Goal: Task Accomplishment & Management: Complete application form

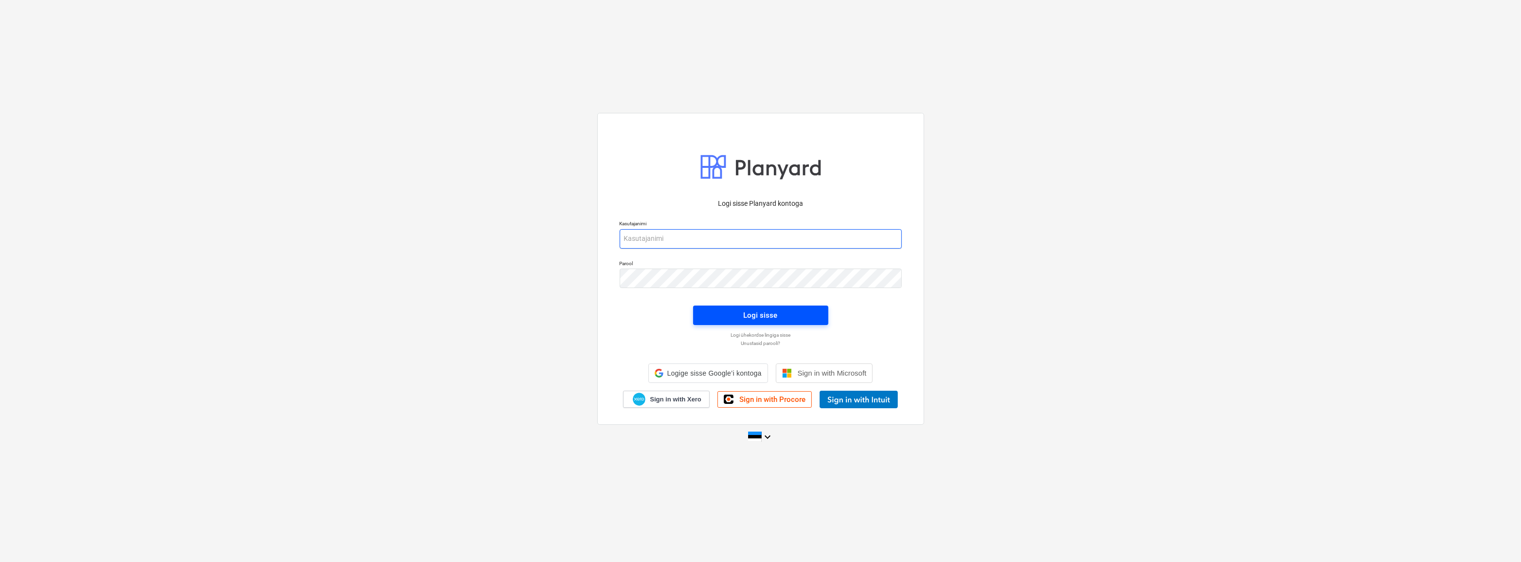
type input "[EMAIL_ADDRESS][DOMAIN_NAME]"
click at [739, 313] on span "Logi sisse" at bounding box center [761, 315] width 112 height 13
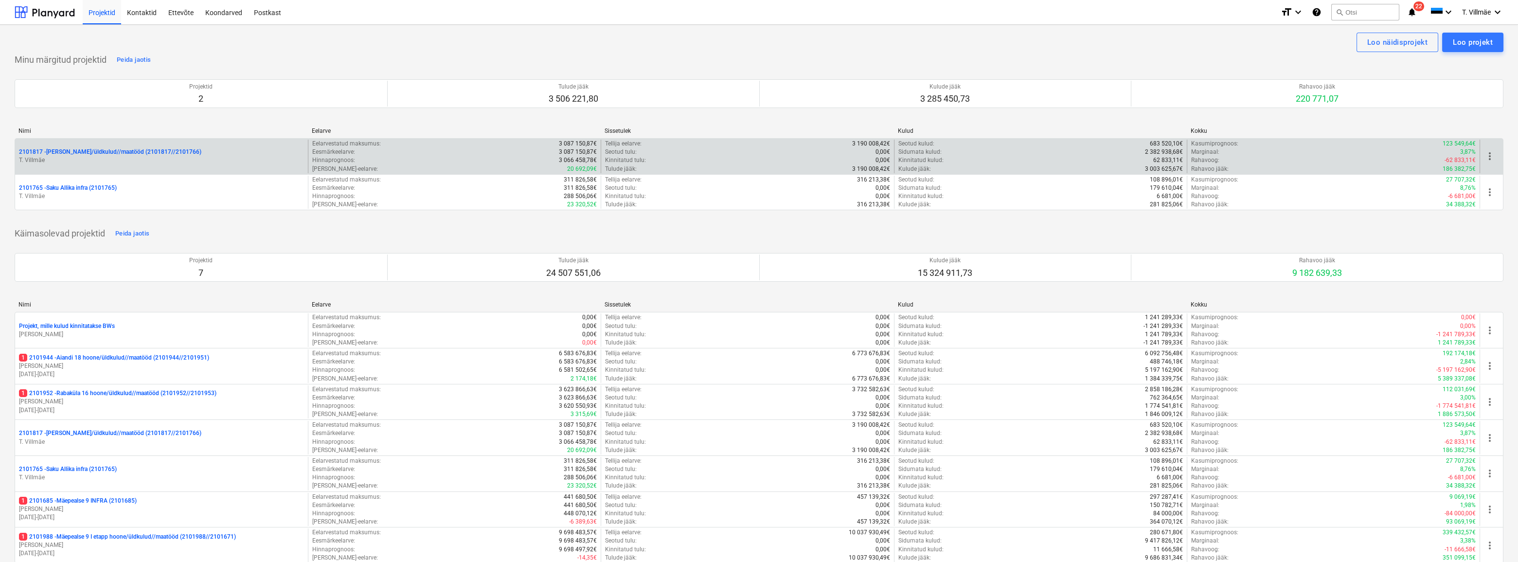
click at [103, 154] on p "2101817 - [PERSON_NAME]/üldkulud//maatööd (2101817//2101766)" at bounding box center [110, 152] width 182 height 8
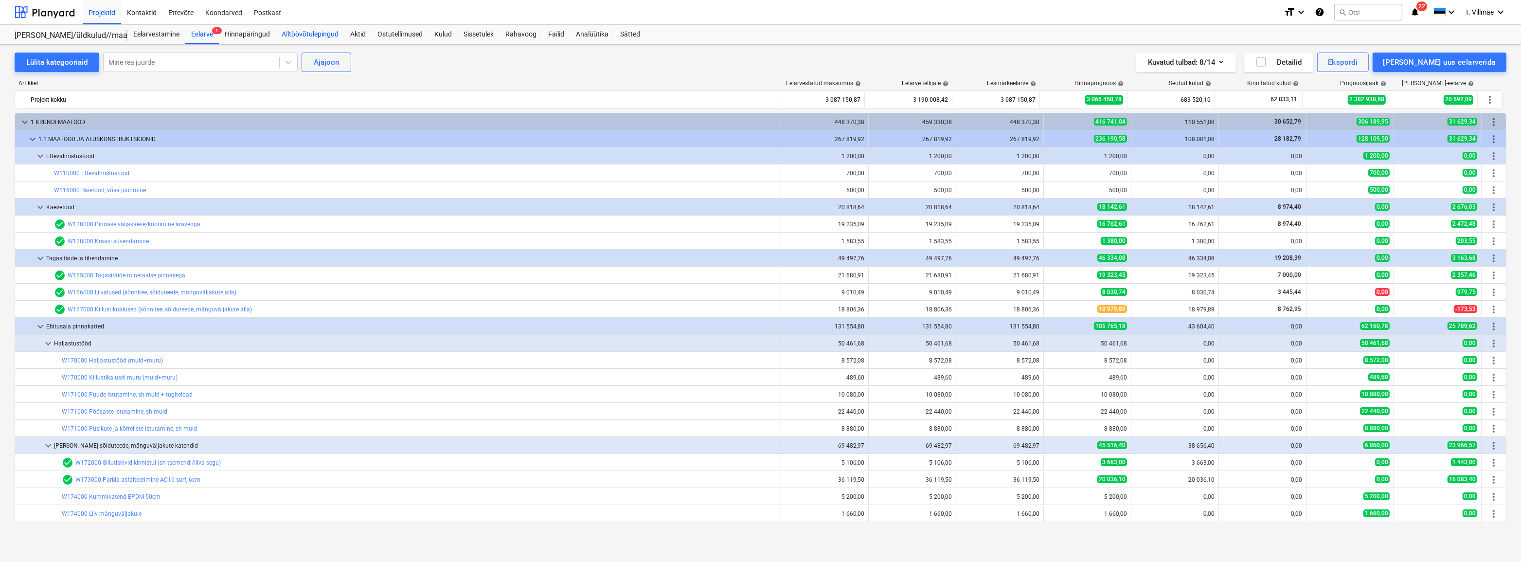
click at [315, 36] on div "Alltöövõtulepingud" at bounding box center [310, 34] width 69 height 19
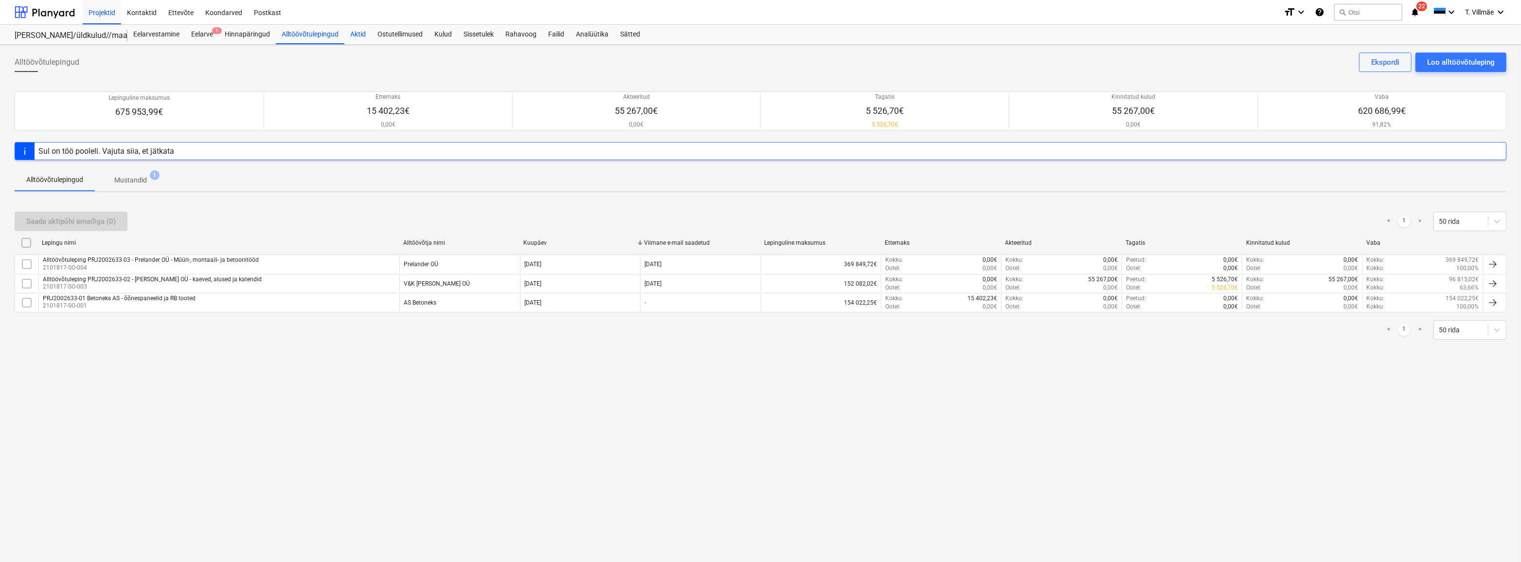
click at [357, 41] on div "Aktid" at bounding box center [357, 34] width 27 height 19
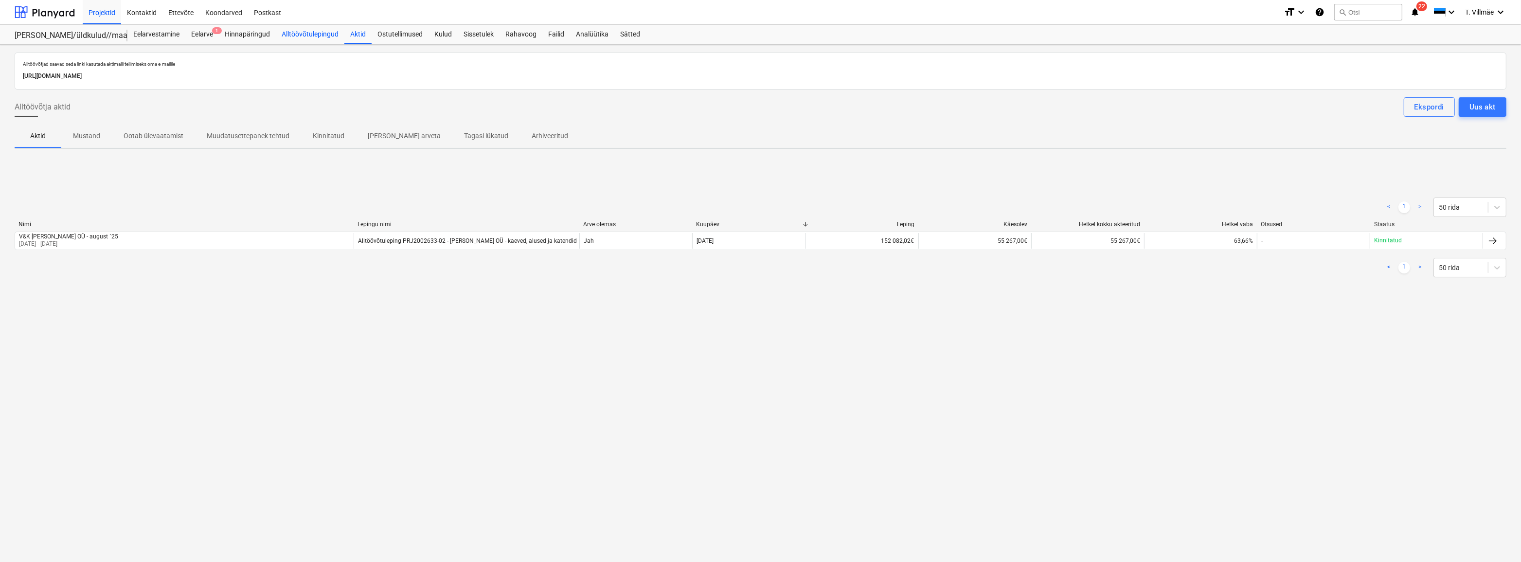
click at [302, 35] on div "Alltöövõtulepingud" at bounding box center [310, 34] width 69 height 19
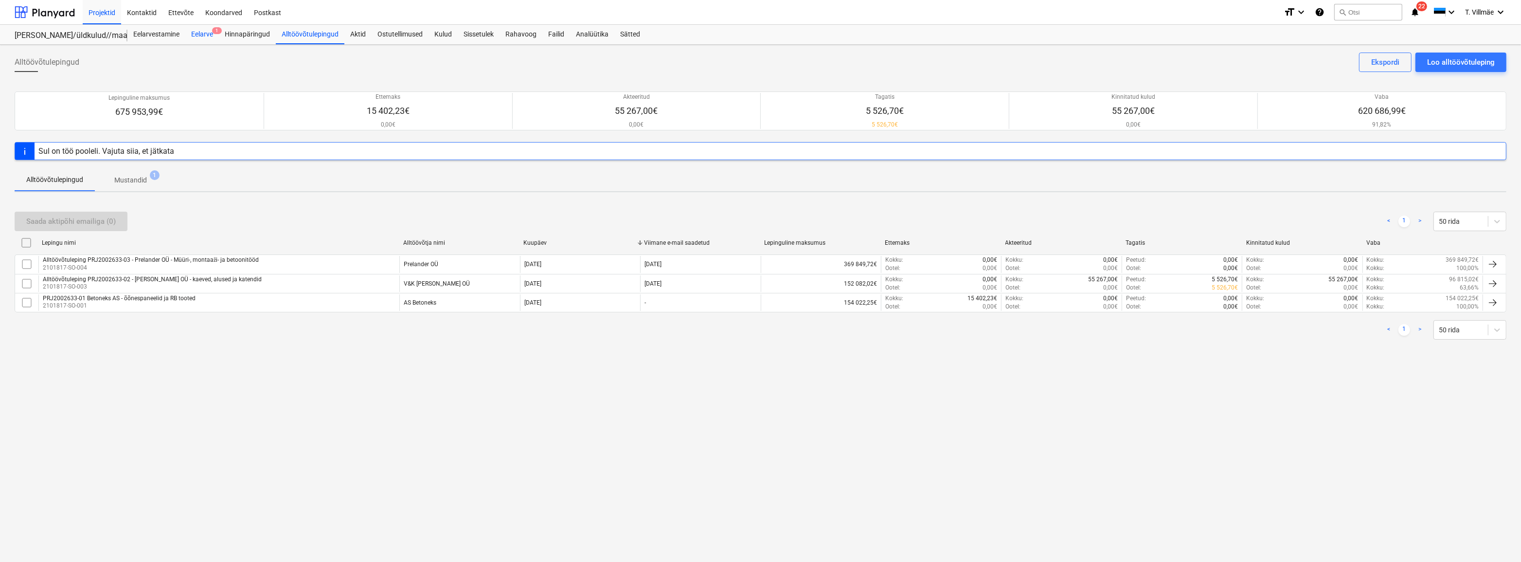
click at [192, 29] on div "Eelarve 1" at bounding box center [202, 34] width 34 height 19
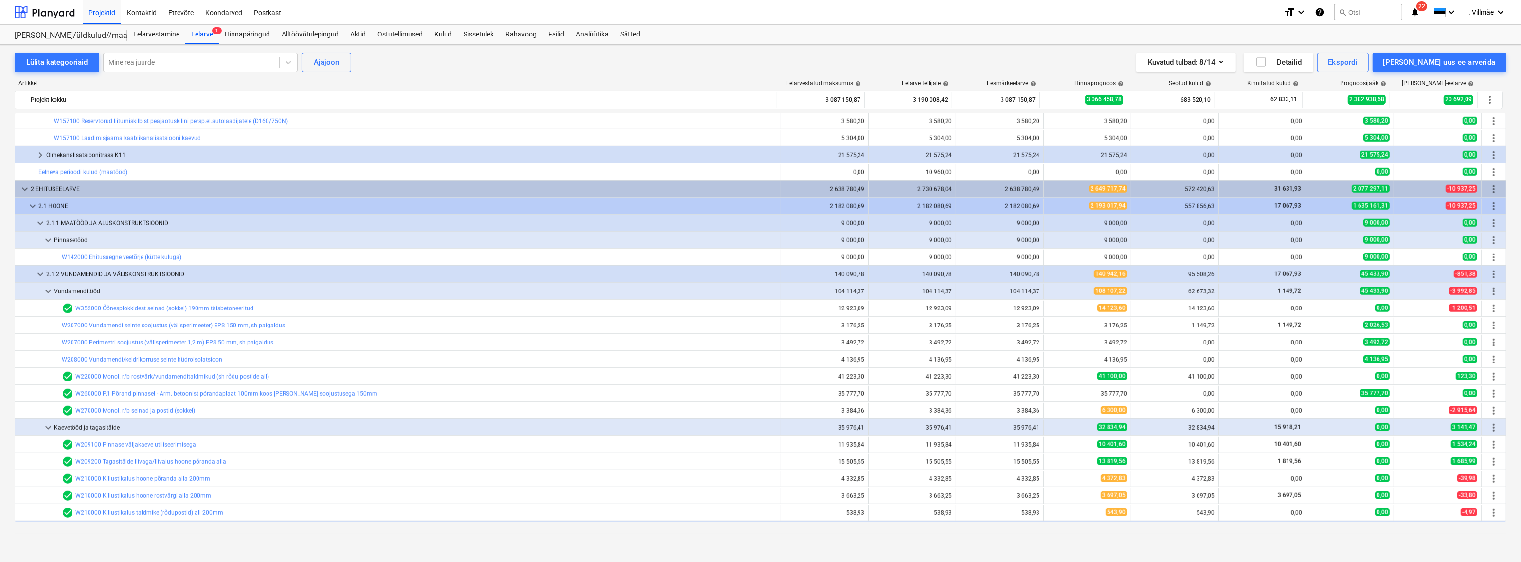
scroll to position [1371, 0]
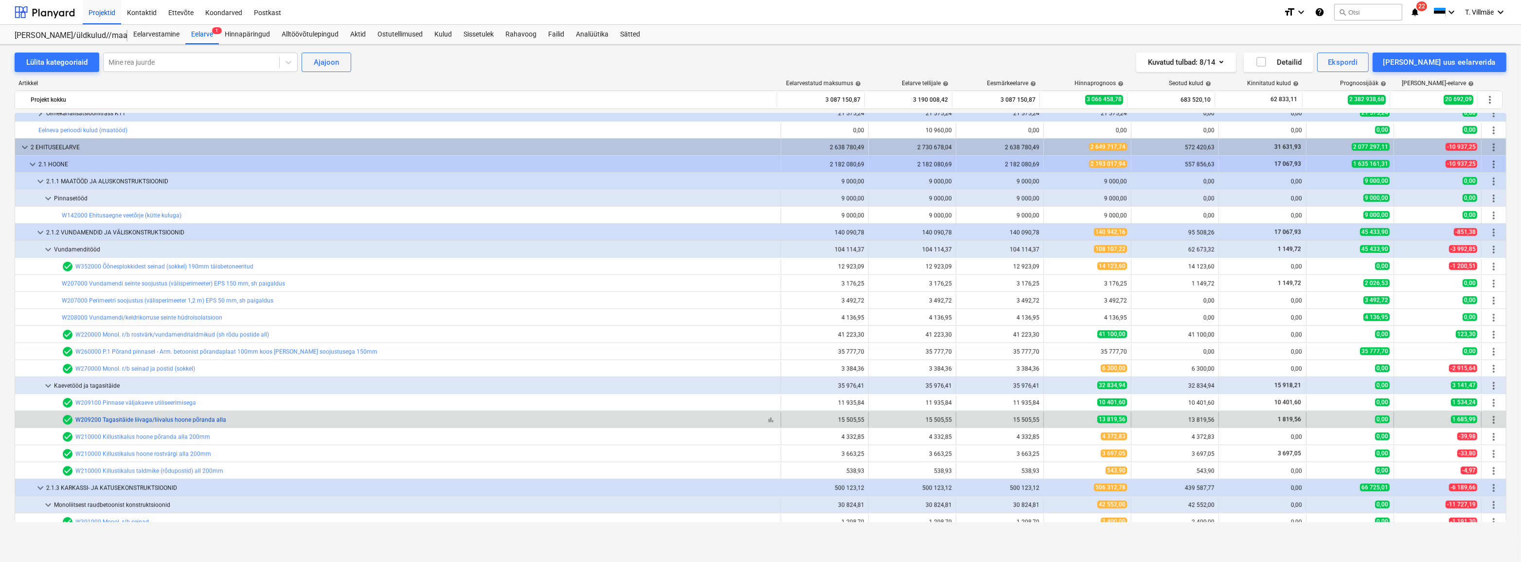
click at [139, 422] on link "W209200 Tagasitäide liivaga/liivalus hoone põranda alla" at bounding box center [150, 419] width 151 height 7
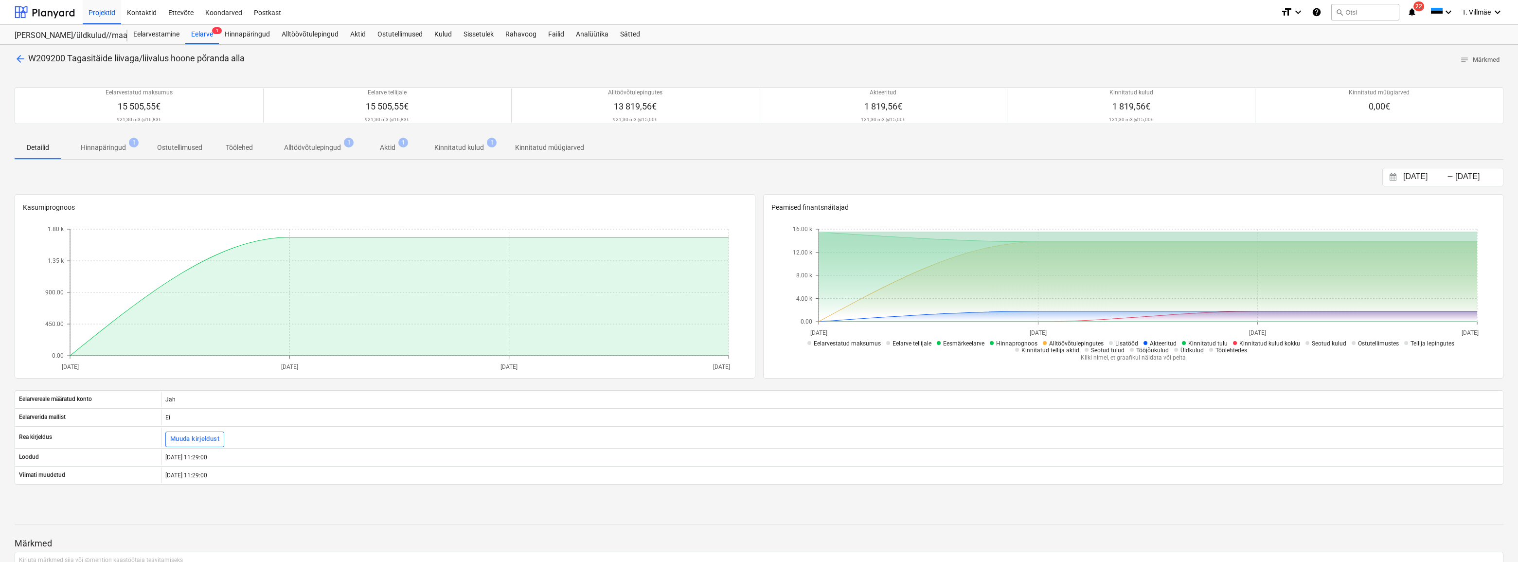
click at [23, 62] on span "arrow_back" at bounding box center [21, 59] width 12 height 12
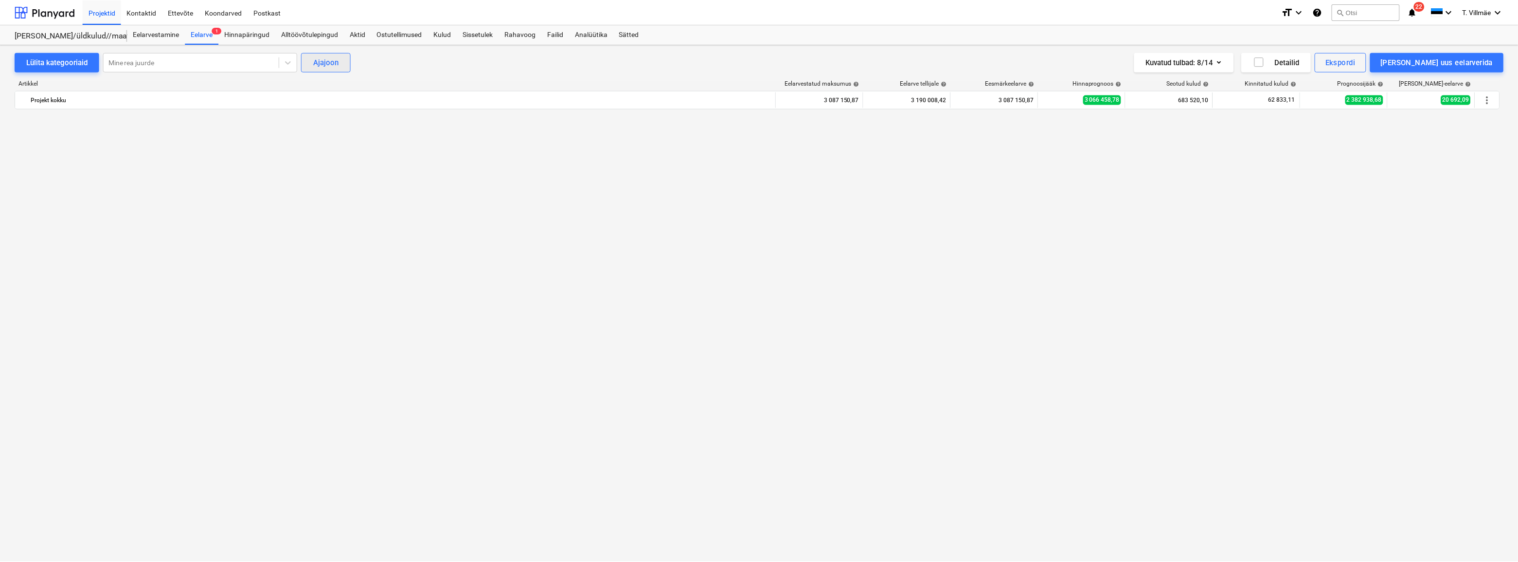
scroll to position [663, 0]
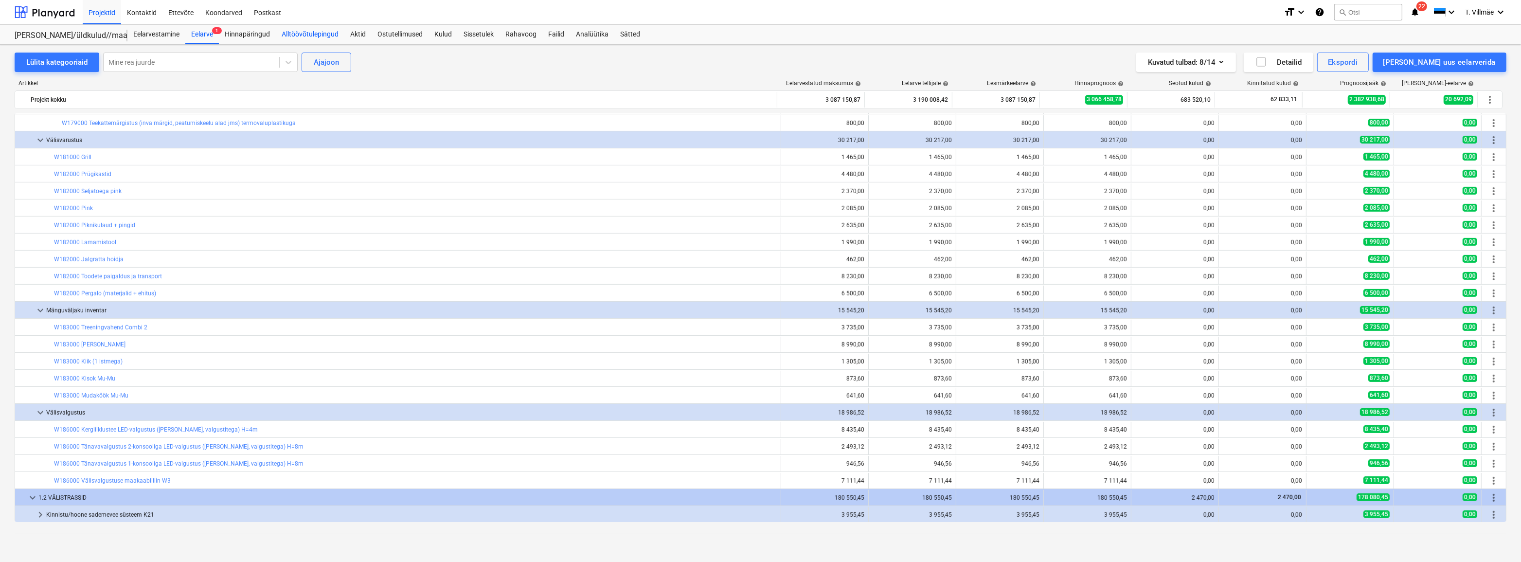
click at [323, 37] on div "Alltöövõtulepingud" at bounding box center [310, 34] width 69 height 19
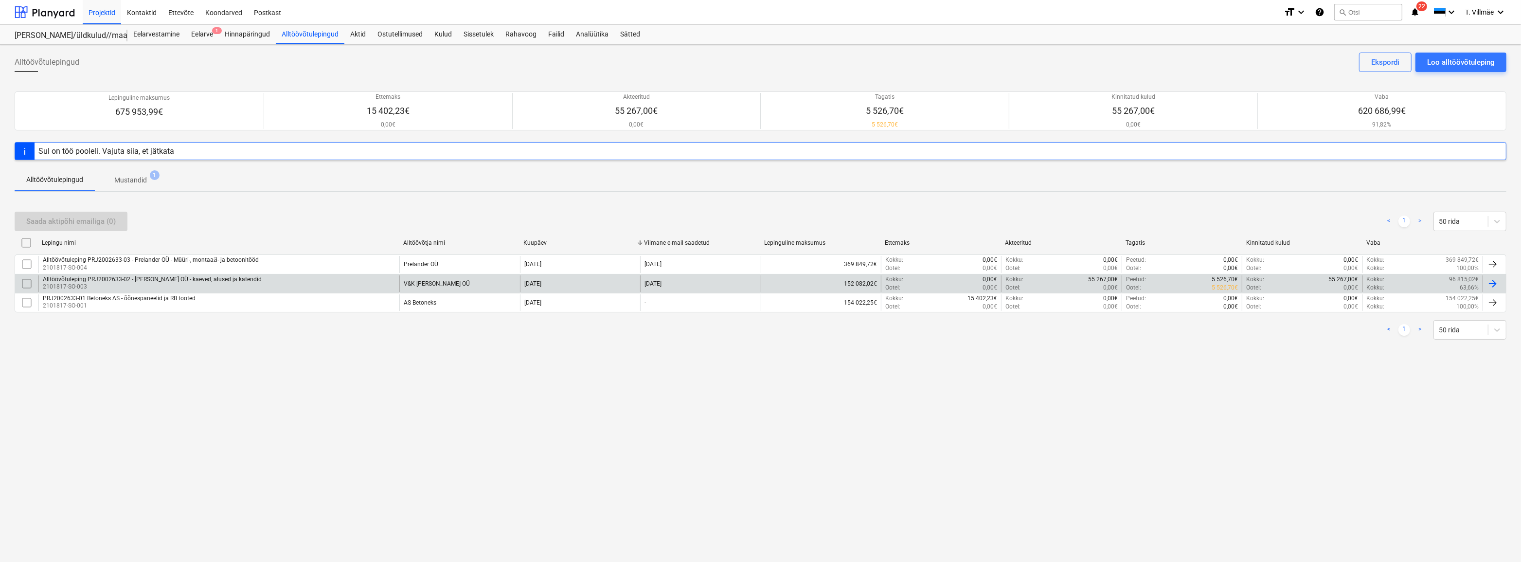
click at [125, 278] on div "Alltöövõtuleping PRJ2002633-02 - [PERSON_NAME] OÜ - kaeved, alused ja katendid" at bounding box center [152, 279] width 219 height 7
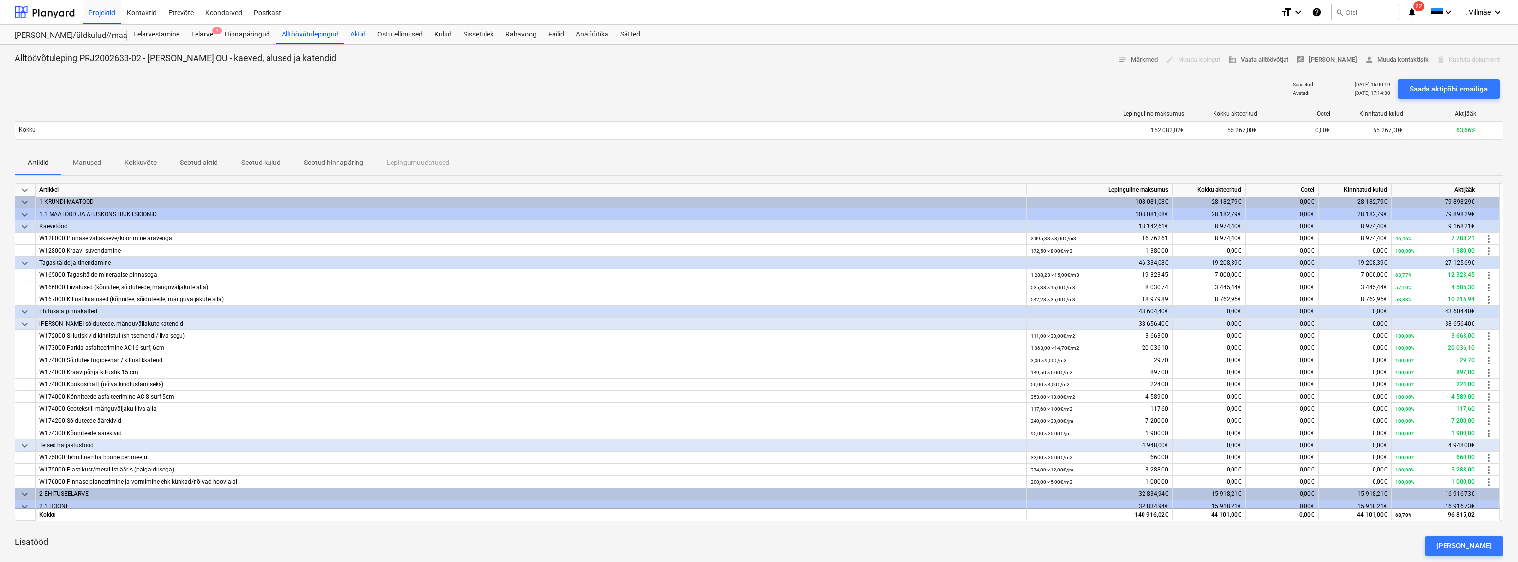
click at [364, 36] on div "Aktid" at bounding box center [357, 34] width 27 height 19
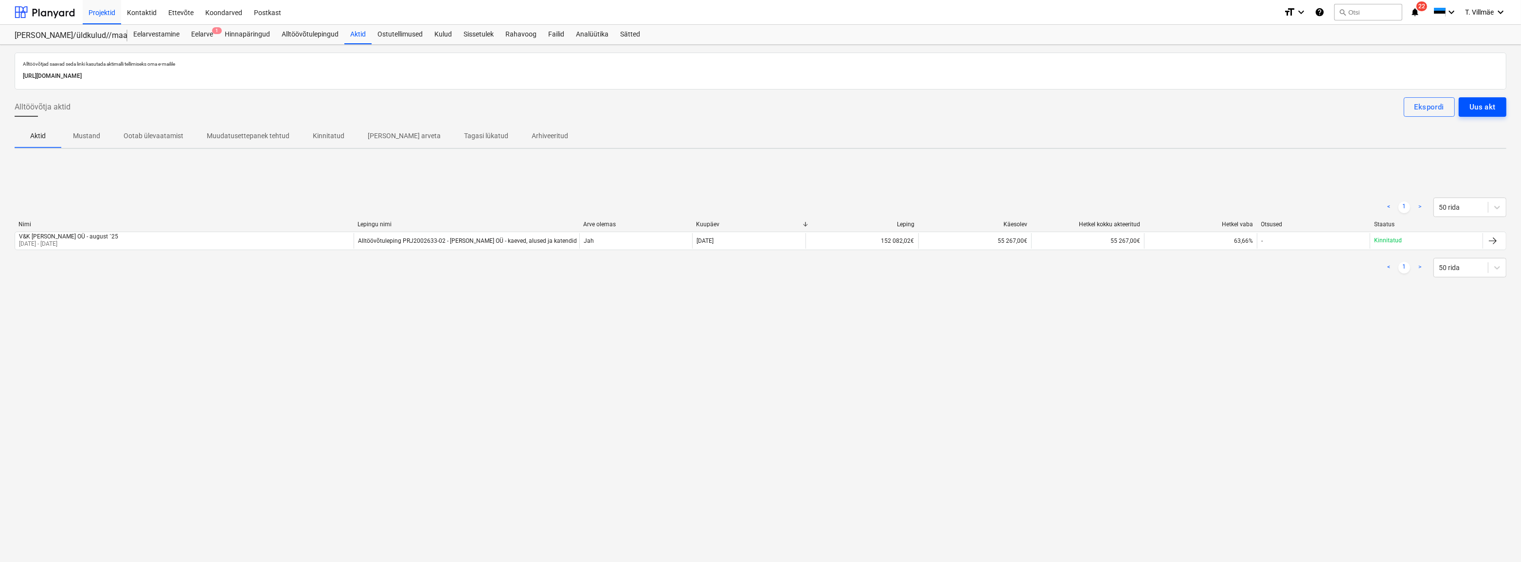
click at [1489, 109] on div "Uus akt" at bounding box center [1483, 107] width 26 height 13
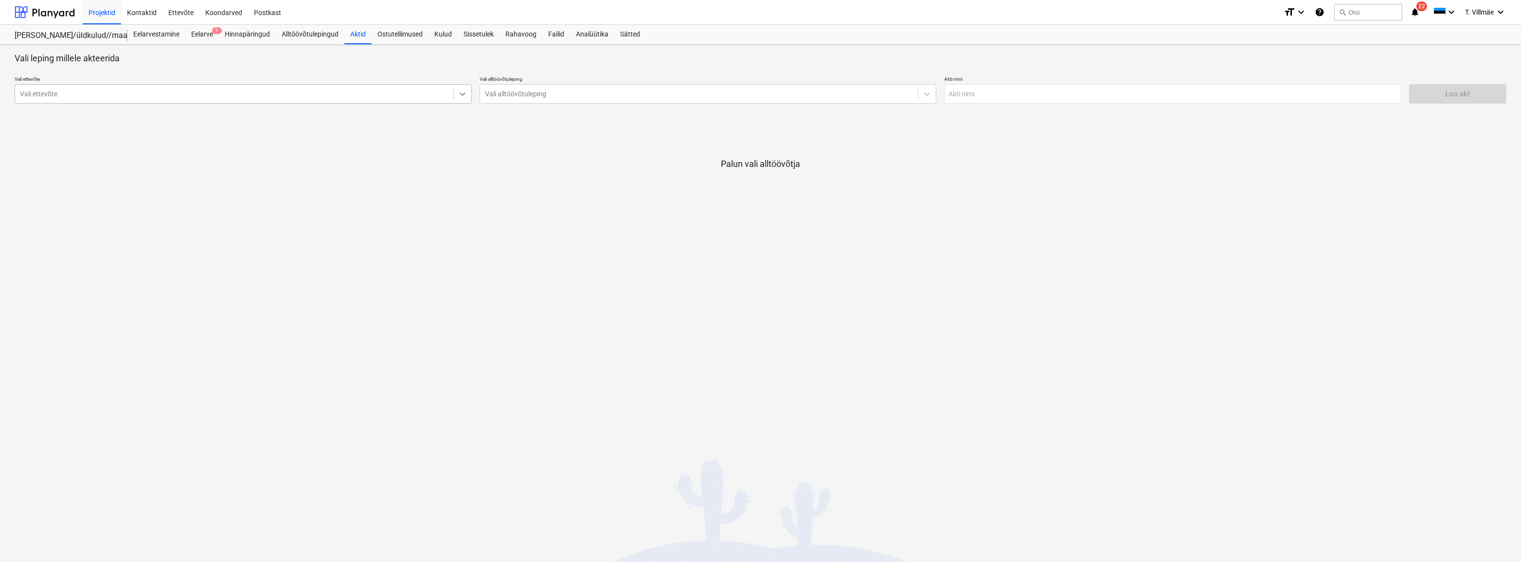
click at [467, 94] on icon at bounding box center [463, 94] width 10 height 10
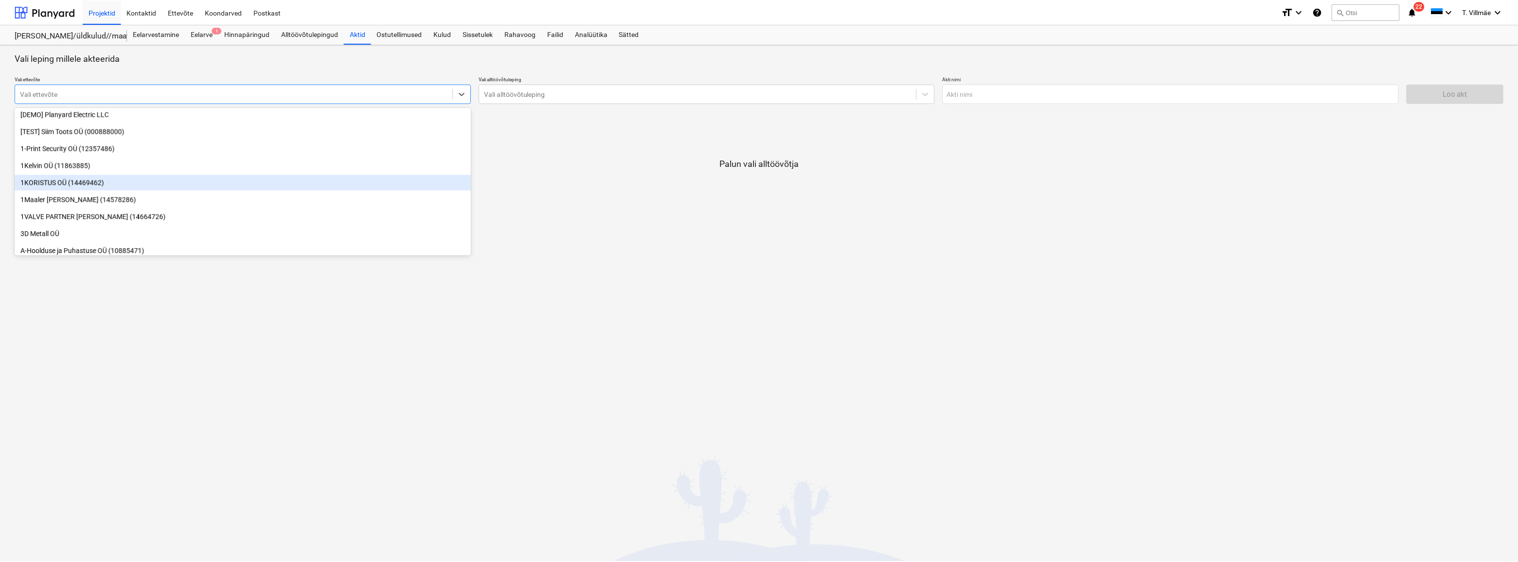
scroll to position [44, 0]
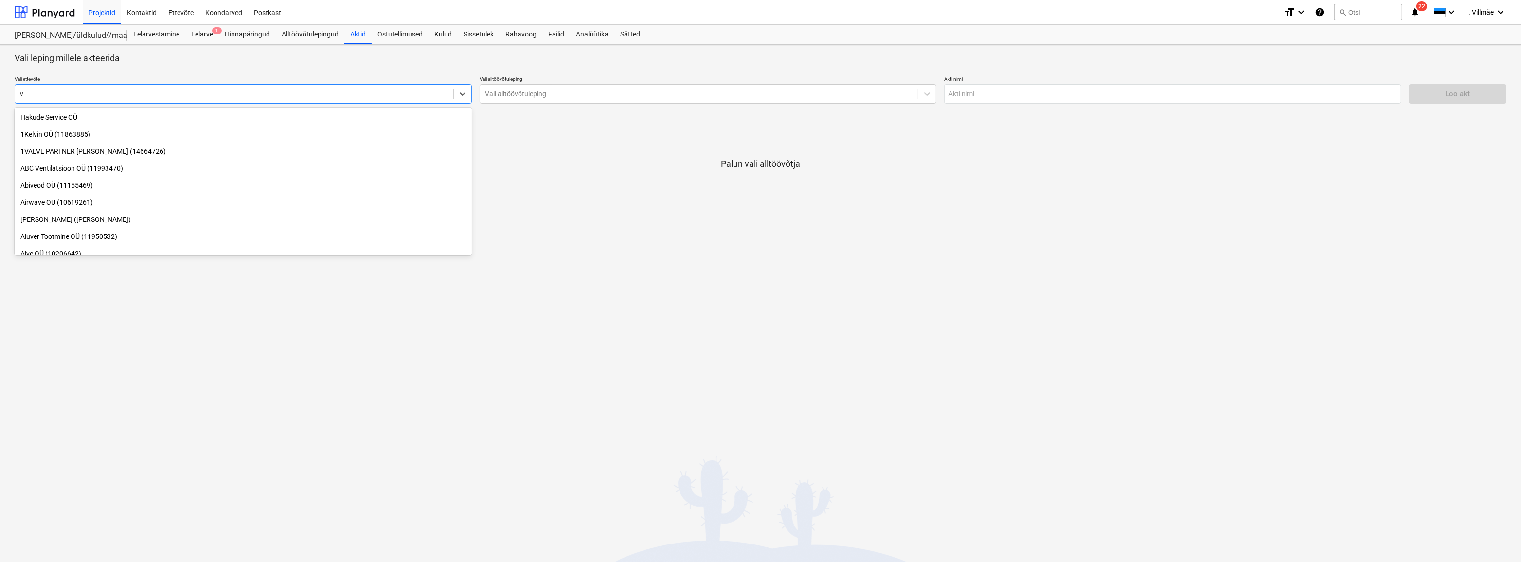
type input "v&"
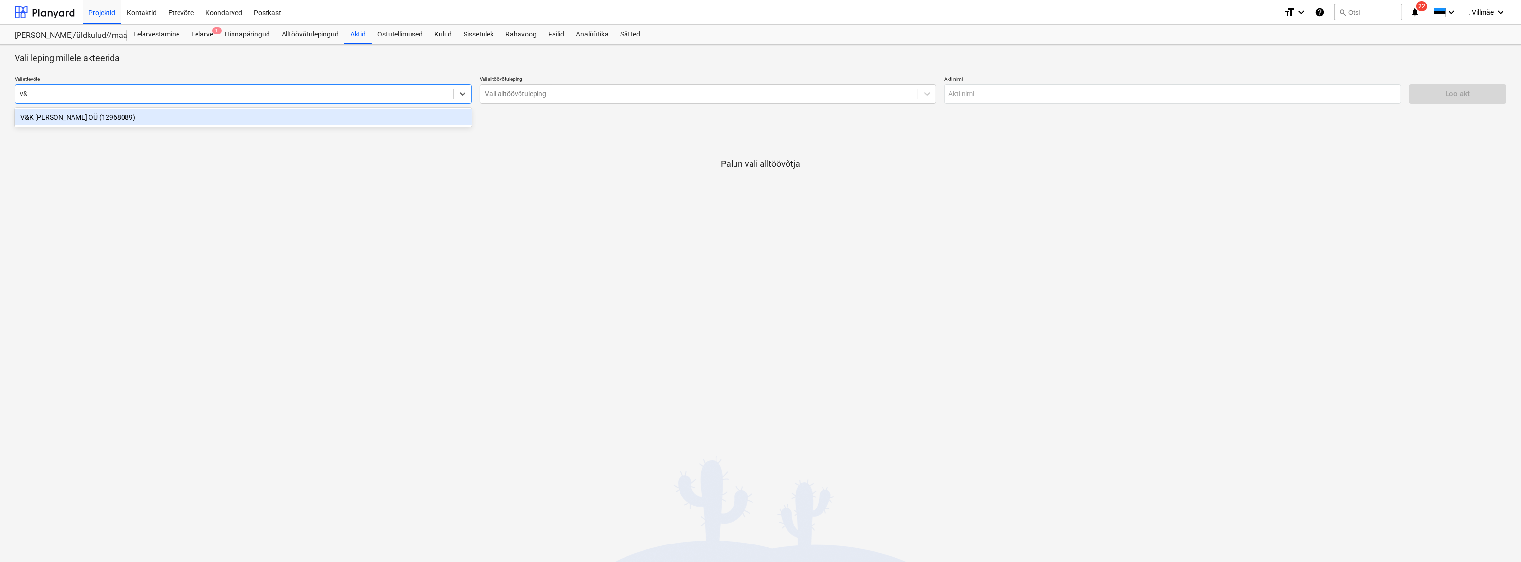
click at [37, 120] on div "V&K [PERSON_NAME] OÜ (12968089)" at bounding box center [243, 117] width 457 height 16
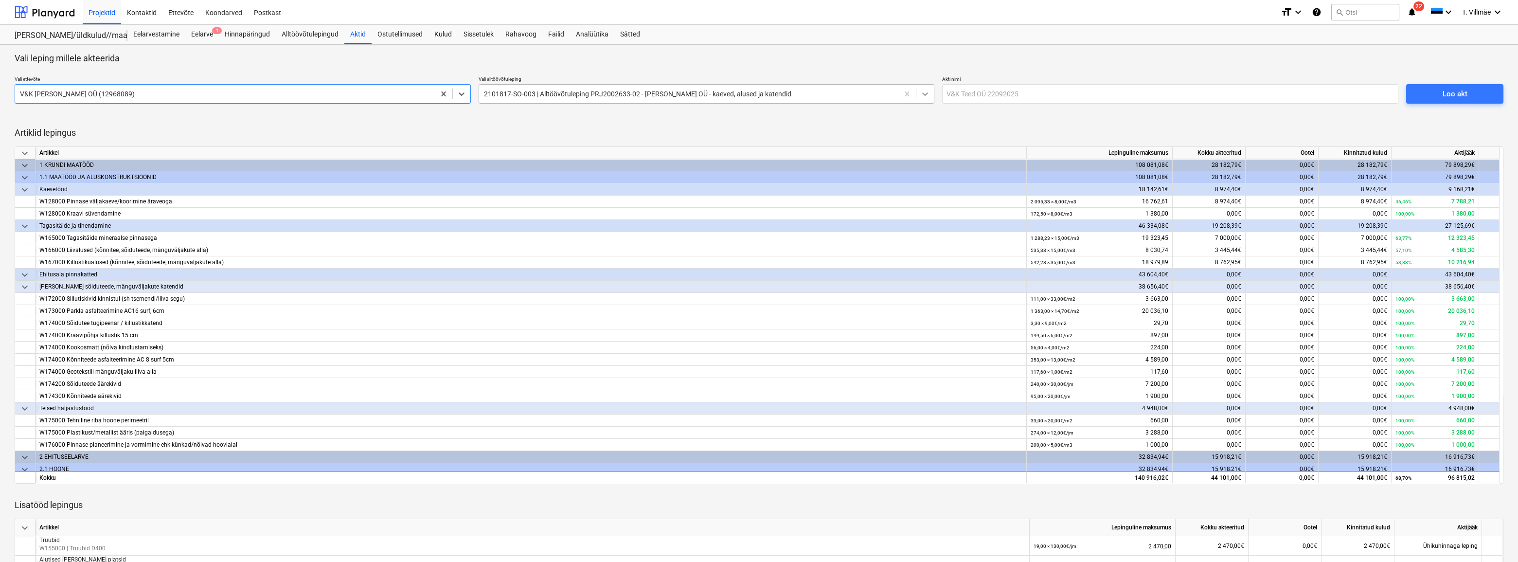
click at [929, 97] on icon at bounding box center [925, 94] width 10 height 10
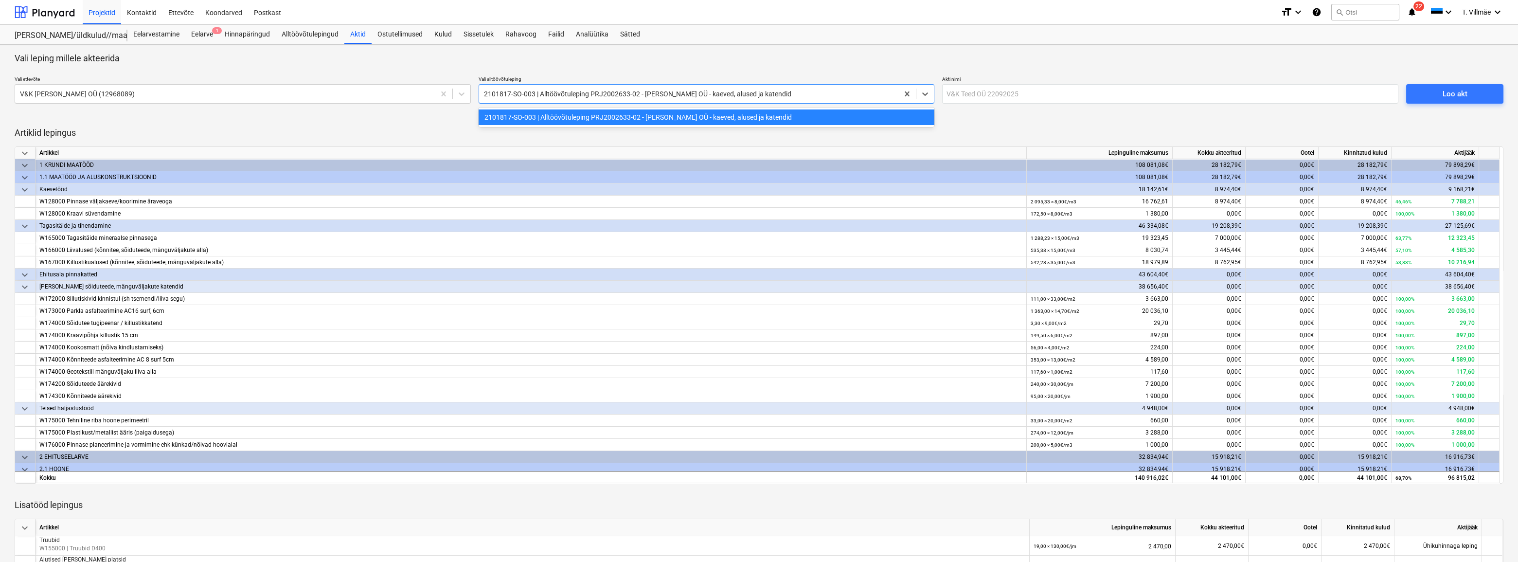
click at [1013, 126] on div at bounding box center [759, 123] width 1489 height 8
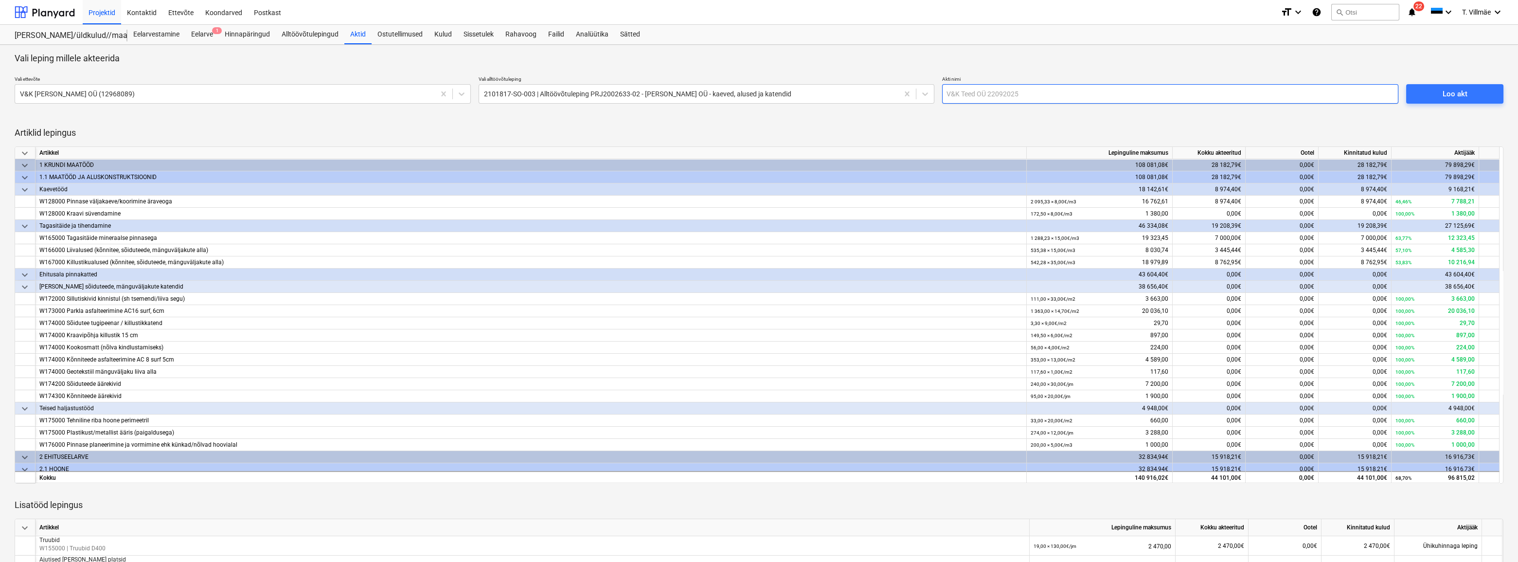
click at [1042, 97] on input "text" at bounding box center [1170, 93] width 456 height 19
click at [1024, 94] on input "text" at bounding box center [1170, 93] width 456 height 19
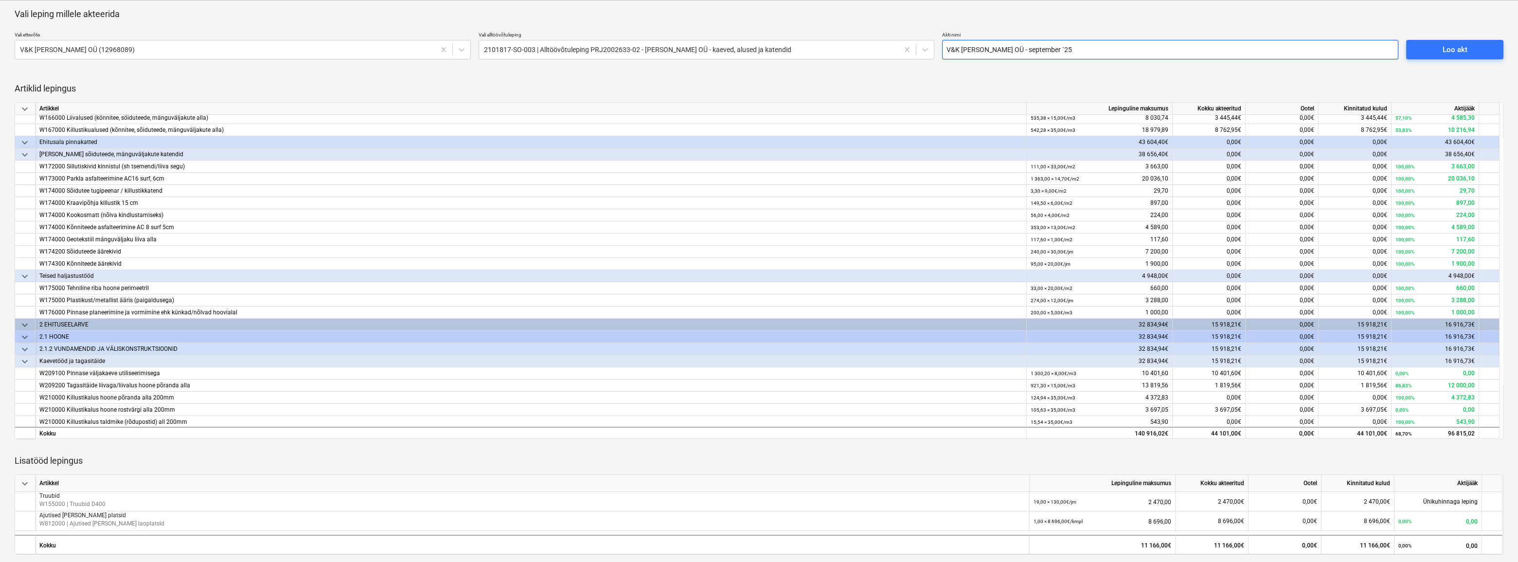
scroll to position [89, 0]
type input "V&K [PERSON_NAME] OÜ - september ´25"
click at [1216, 186] on div "0,00€" at bounding box center [1209, 190] width 73 height 12
click at [1236, 189] on span "0,00€" at bounding box center [1234, 189] width 15 height 7
click at [1432, 46] on span "Loo akt" at bounding box center [1455, 49] width 74 height 13
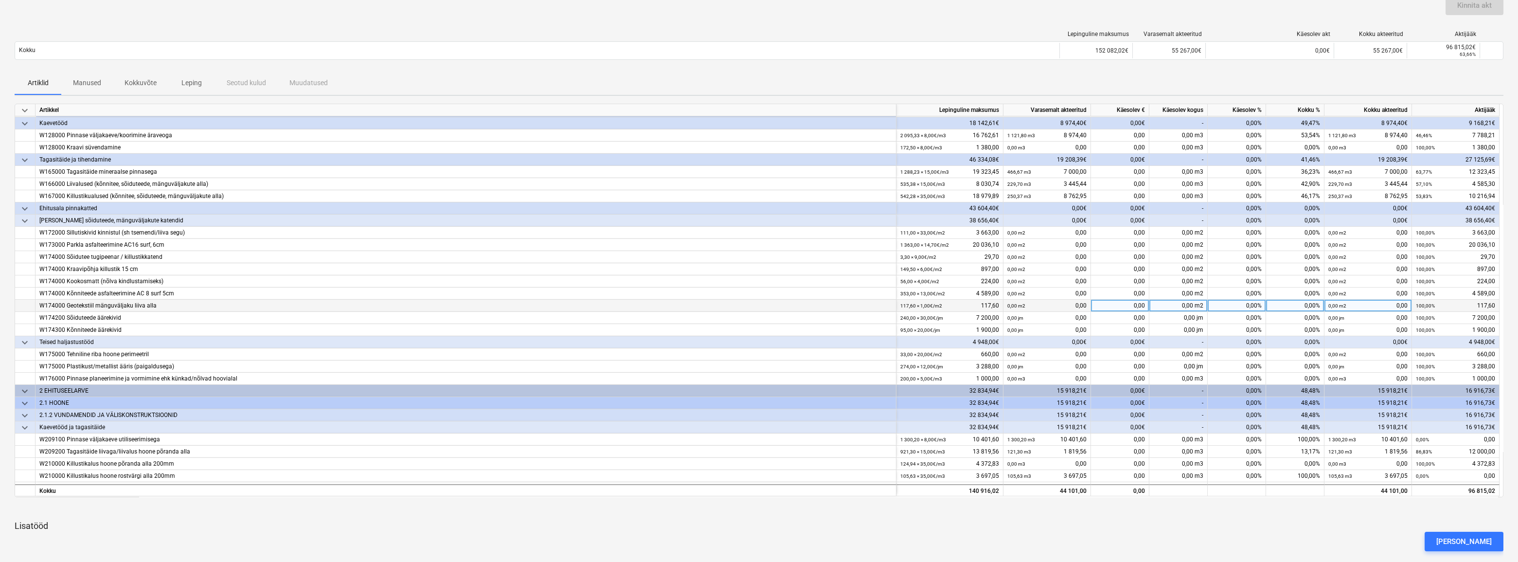
scroll to position [33, 0]
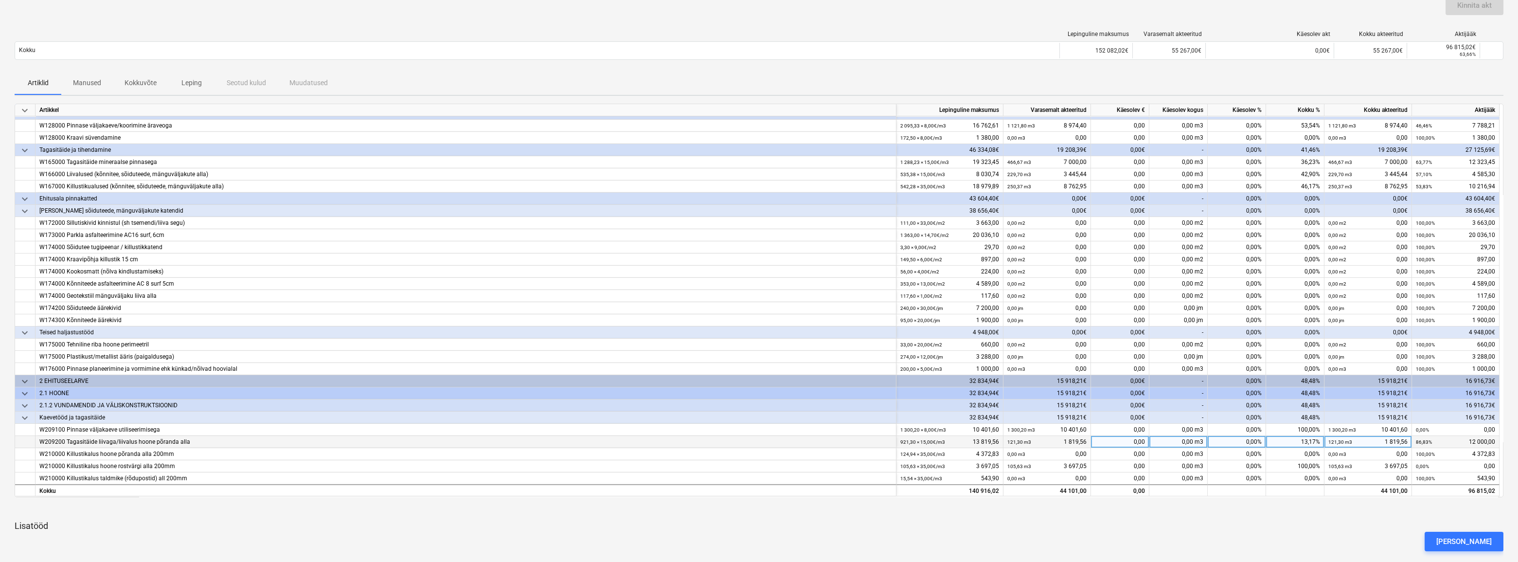
click at [1137, 443] on div "0,00" at bounding box center [1120, 442] width 58 height 12
type input "12570"
click at [1133, 530] on div "[PERSON_NAME]" at bounding box center [759, 541] width 1497 height 27
click at [1135, 441] on div "12 000,00" at bounding box center [1120, 442] width 58 height 12
click at [1139, 442] on input "12000" at bounding box center [1120, 442] width 58 height 12
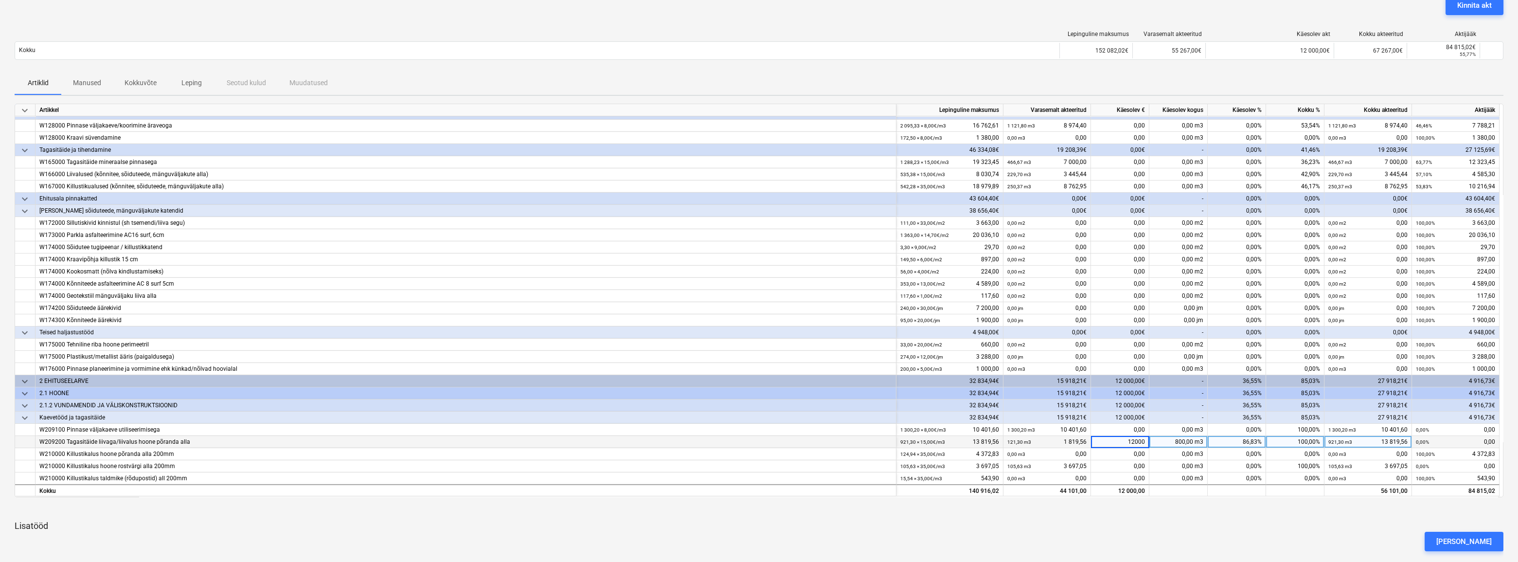
click at [1141, 441] on input "12000" at bounding box center [1120, 442] width 58 height 12
type input "12570"
click at [1100, 521] on p "Lisatööd" at bounding box center [759, 526] width 1489 height 12
click at [1125, 453] on div "0,00" at bounding box center [1120, 454] width 58 height 12
type input "570"
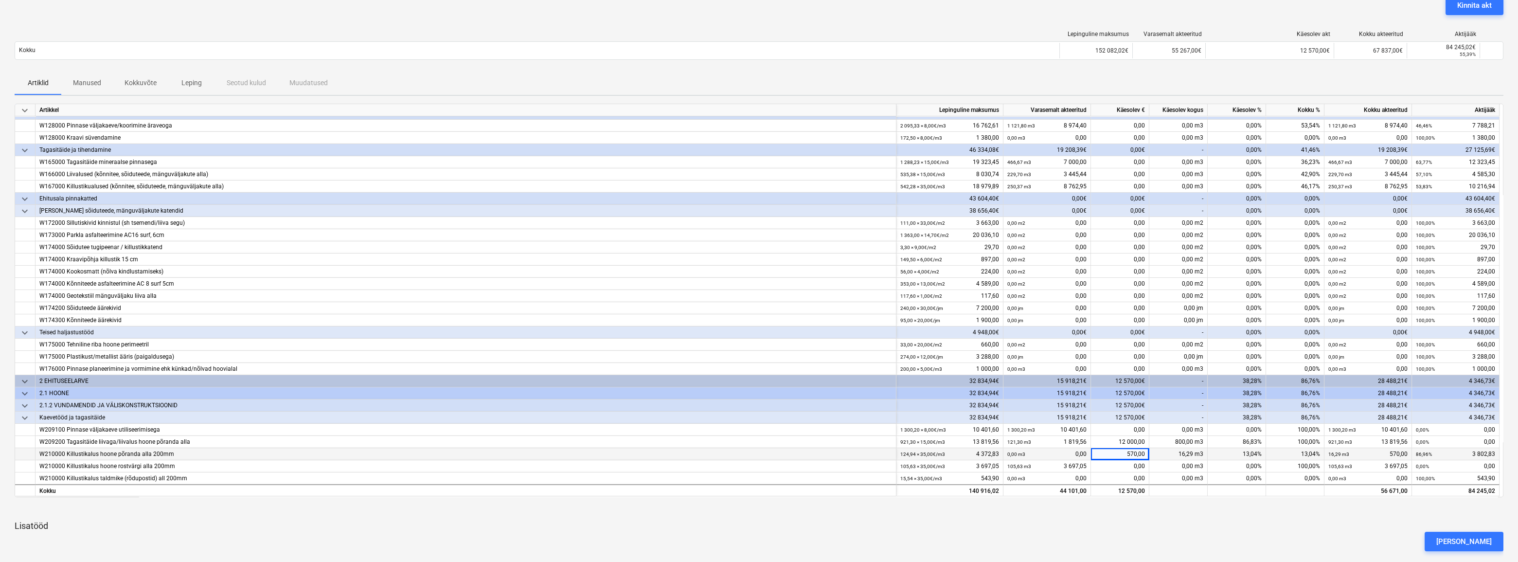
click at [1094, 511] on div at bounding box center [759, 509] width 1489 height 8
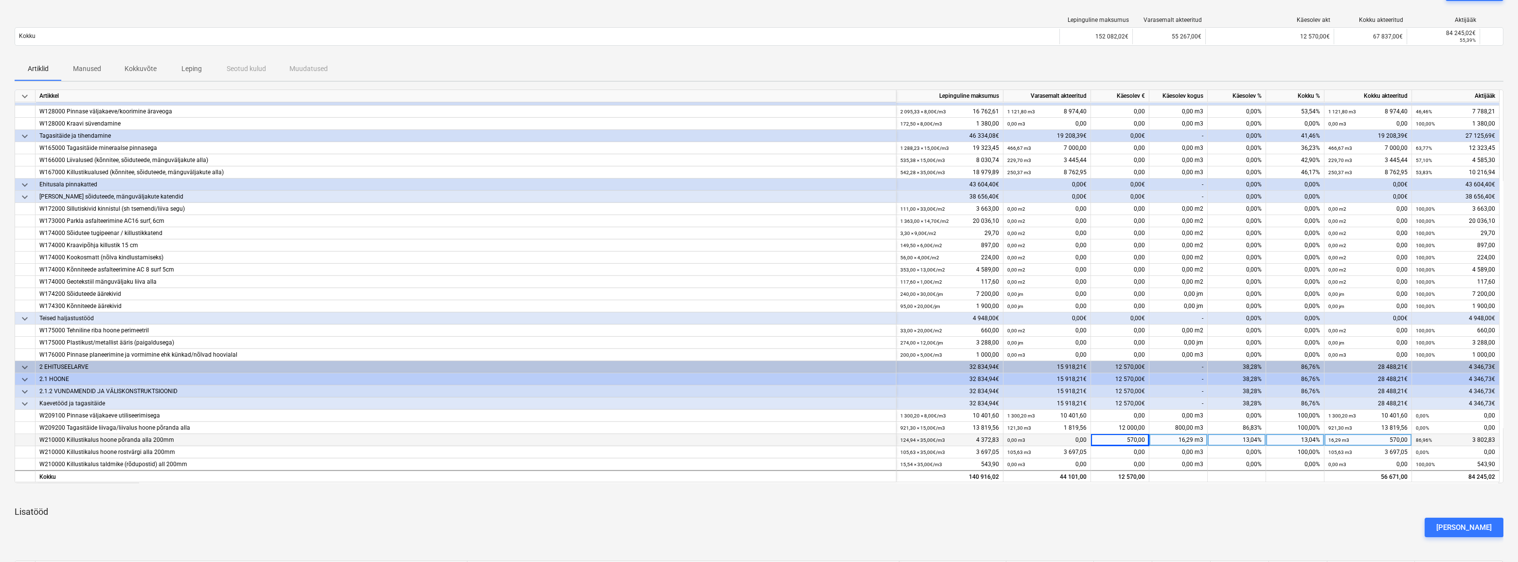
scroll to position [88, 0]
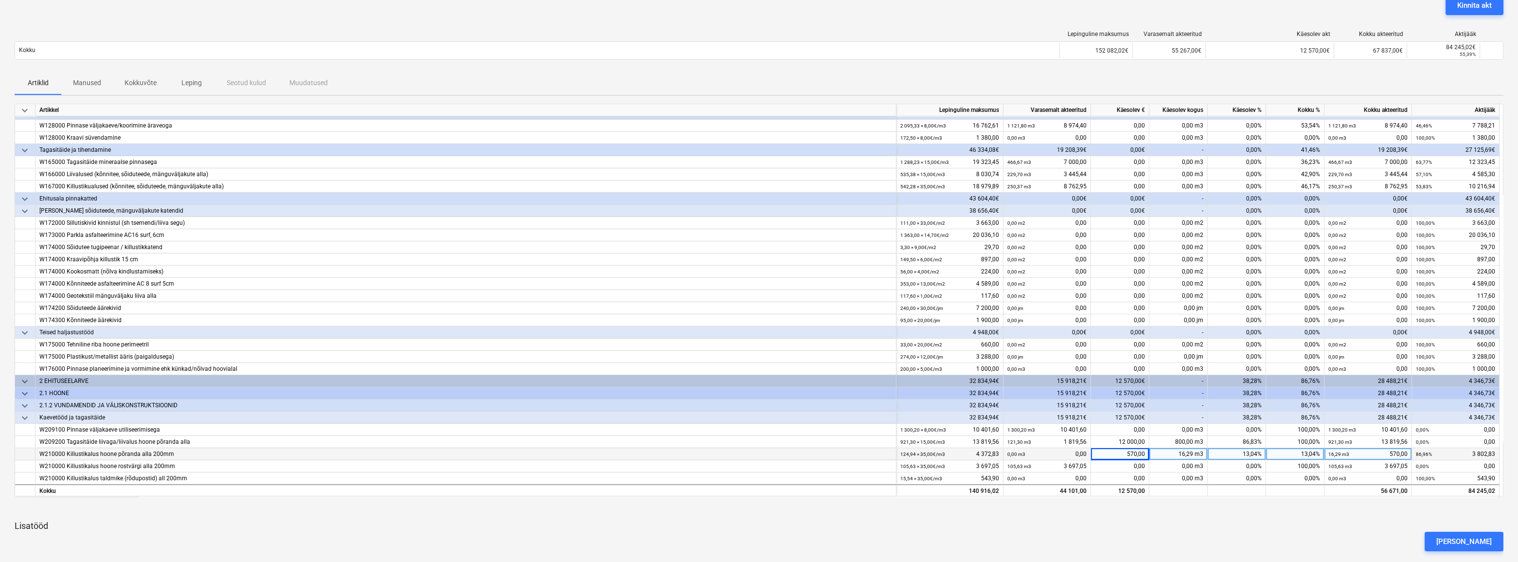
click at [1012, 521] on p "Lisatööd" at bounding box center [759, 526] width 1489 height 12
click at [851, 494] on div "Kokku" at bounding box center [466, 490] width 861 height 12
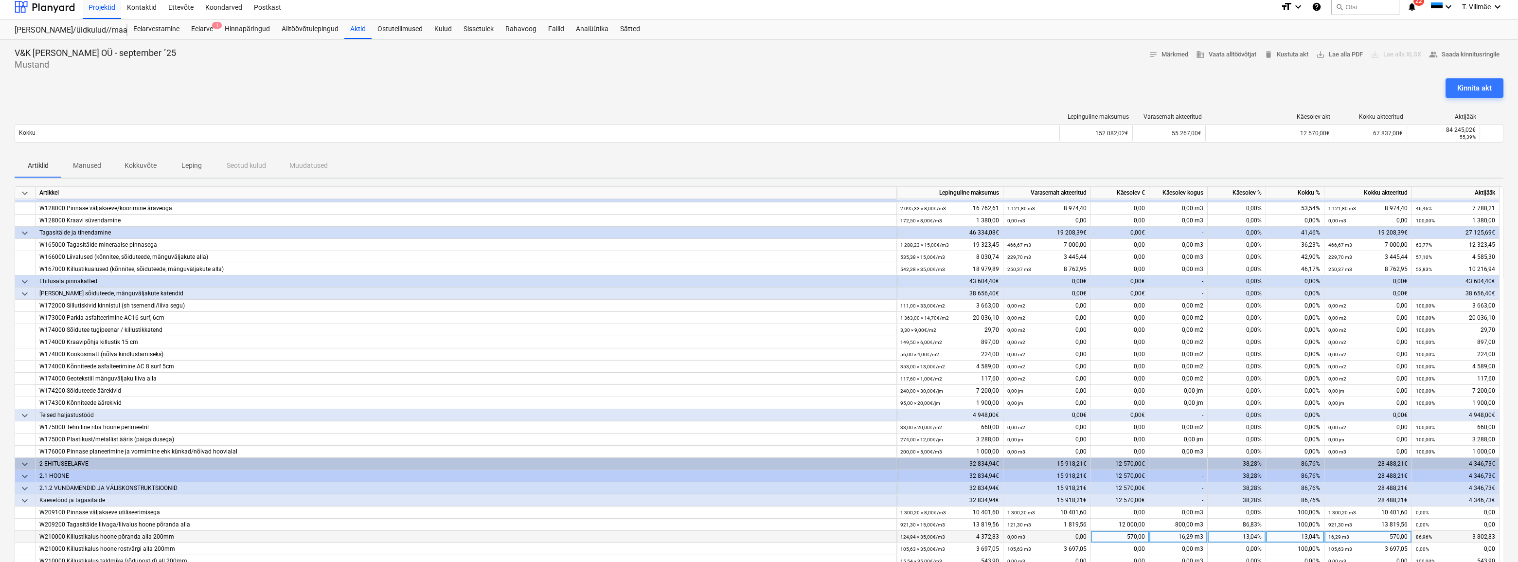
scroll to position [0, 0]
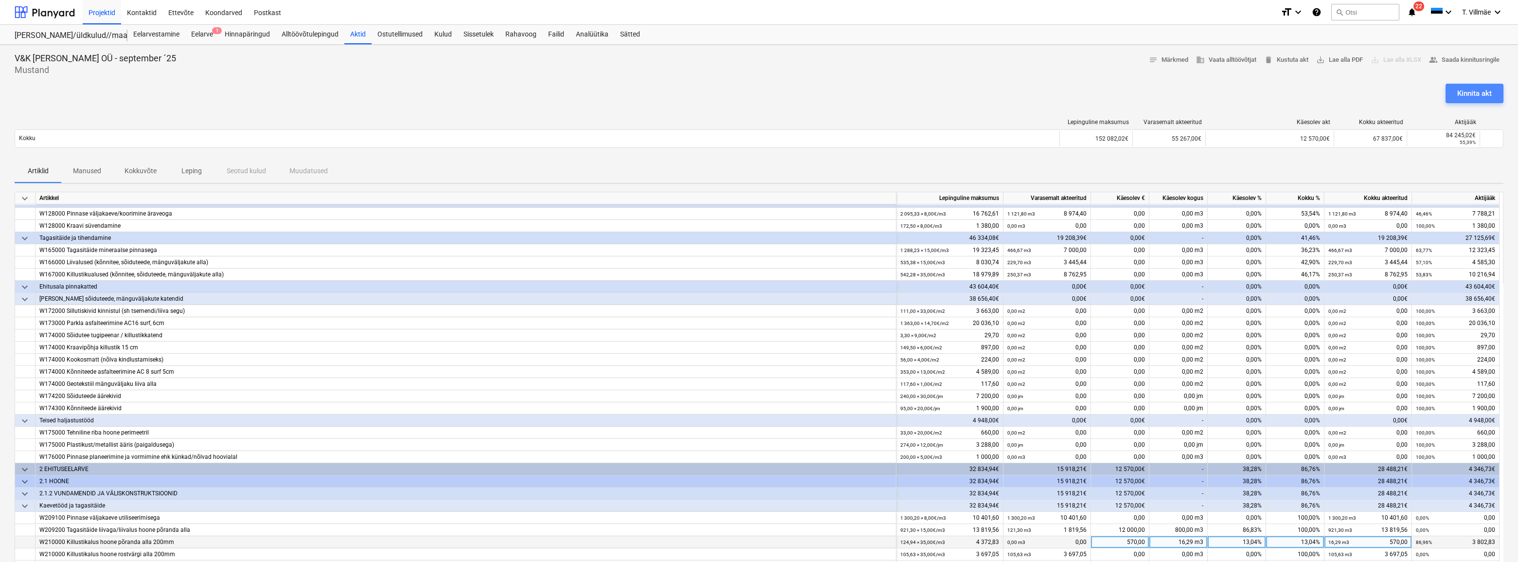
click at [1470, 92] on div "Kinnita akt" at bounding box center [1475, 93] width 35 height 13
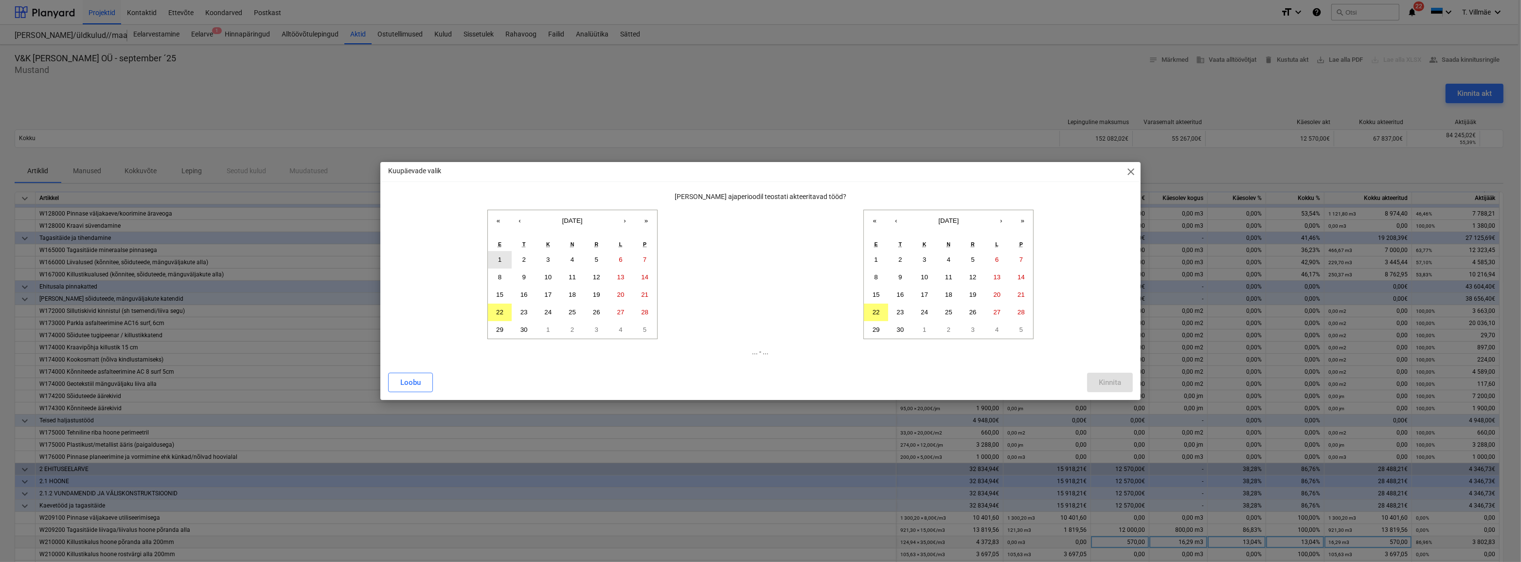
click at [500, 262] on abbr "1" at bounding box center [499, 259] width 3 height 7
click at [878, 309] on abbr "22" at bounding box center [876, 311] width 7 height 7
click at [1102, 383] on div "Kinnita" at bounding box center [1110, 382] width 22 height 13
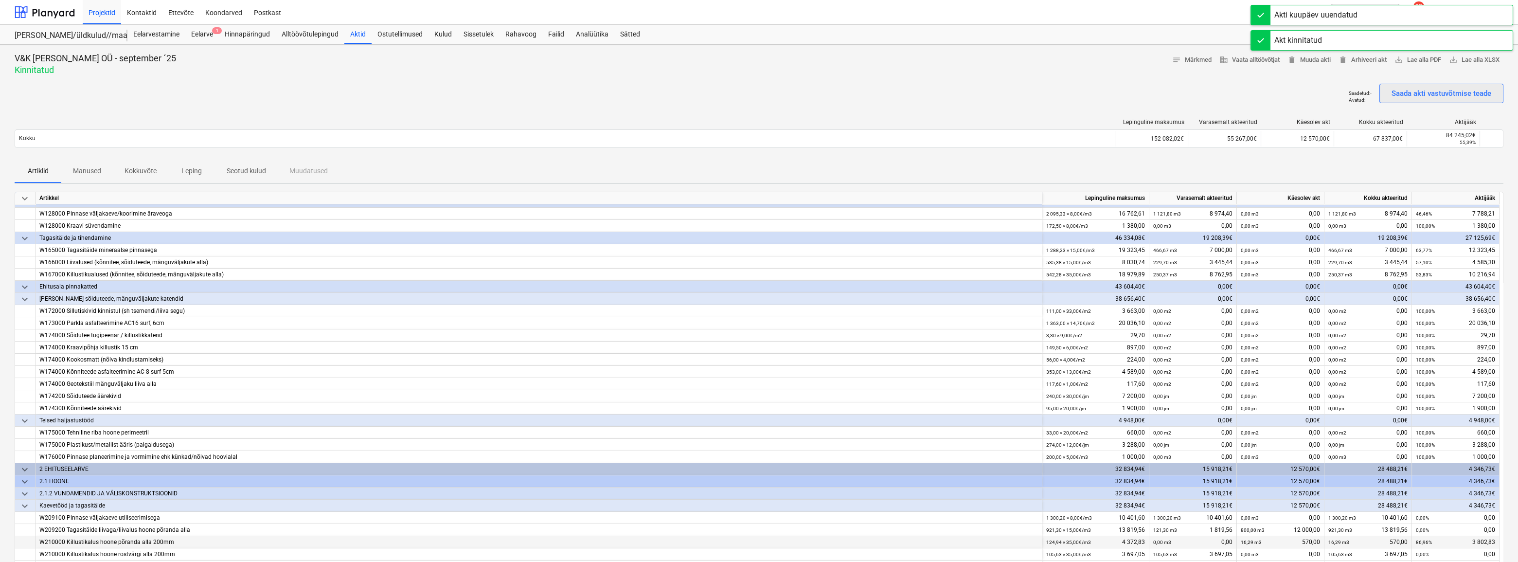
click at [1464, 96] on div "Saada akti vastuvõtmise teade" at bounding box center [1442, 93] width 100 height 13
click at [1476, 61] on span "save_alt Lae alla XLSX" at bounding box center [1474, 59] width 51 height 11
